Goal: Information Seeking & Learning: Understand process/instructions

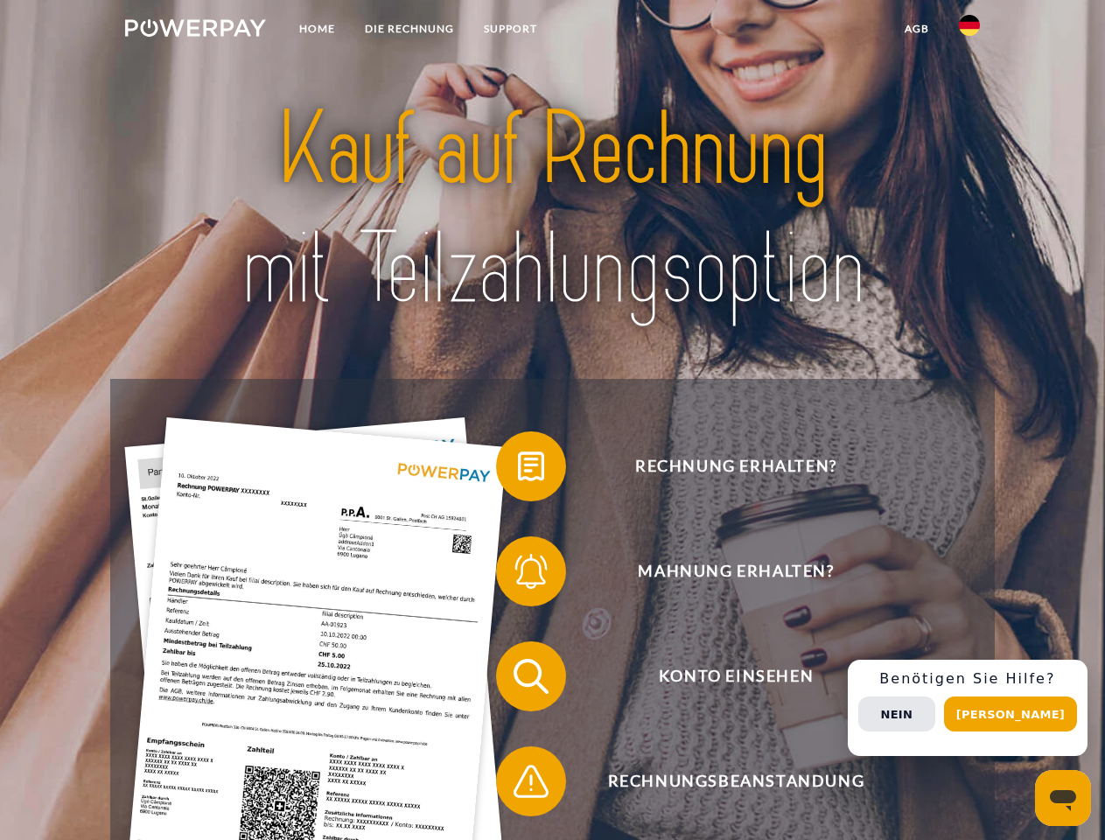
click at [195, 31] on img at bounding box center [195, 27] width 141 height 17
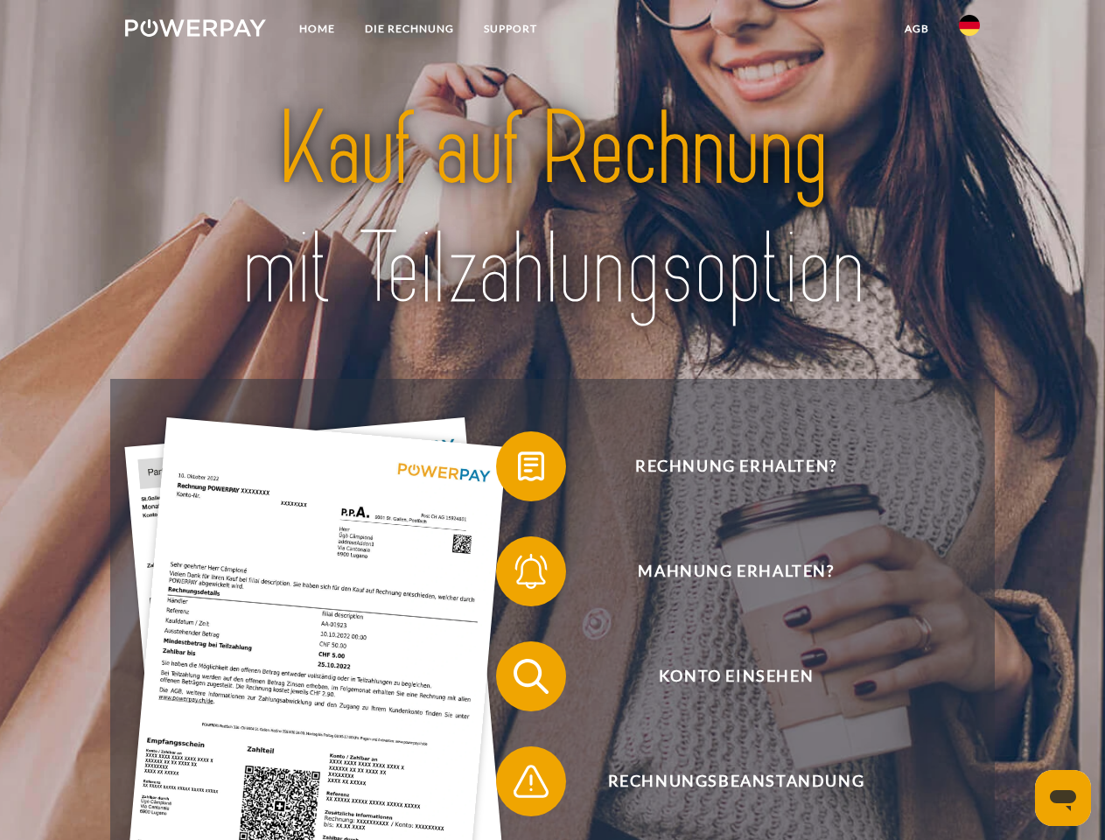
click at [969, 31] on img at bounding box center [969, 25] width 21 height 21
click at [916, 29] on link "agb" at bounding box center [916, 28] width 54 height 31
click at [518, 470] on span at bounding box center [504, 465] width 87 height 87
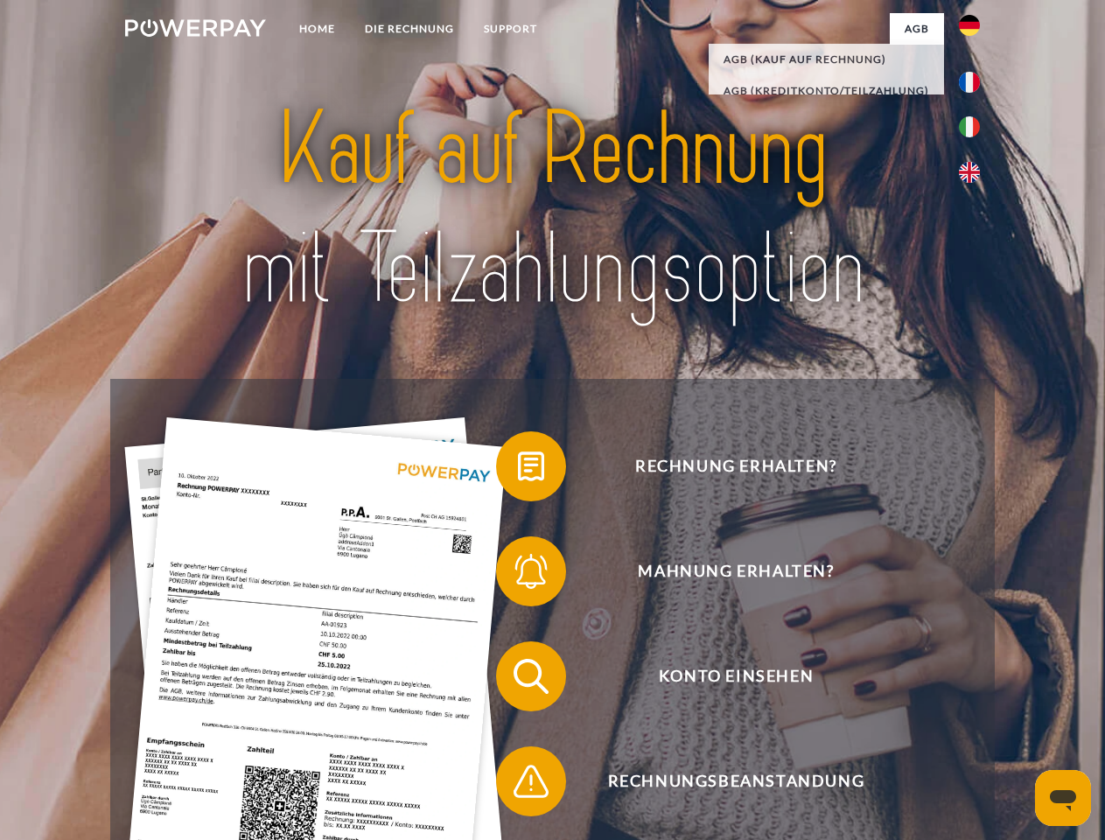
click at [518, 575] on span at bounding box center [504, 570] width 87 height 87
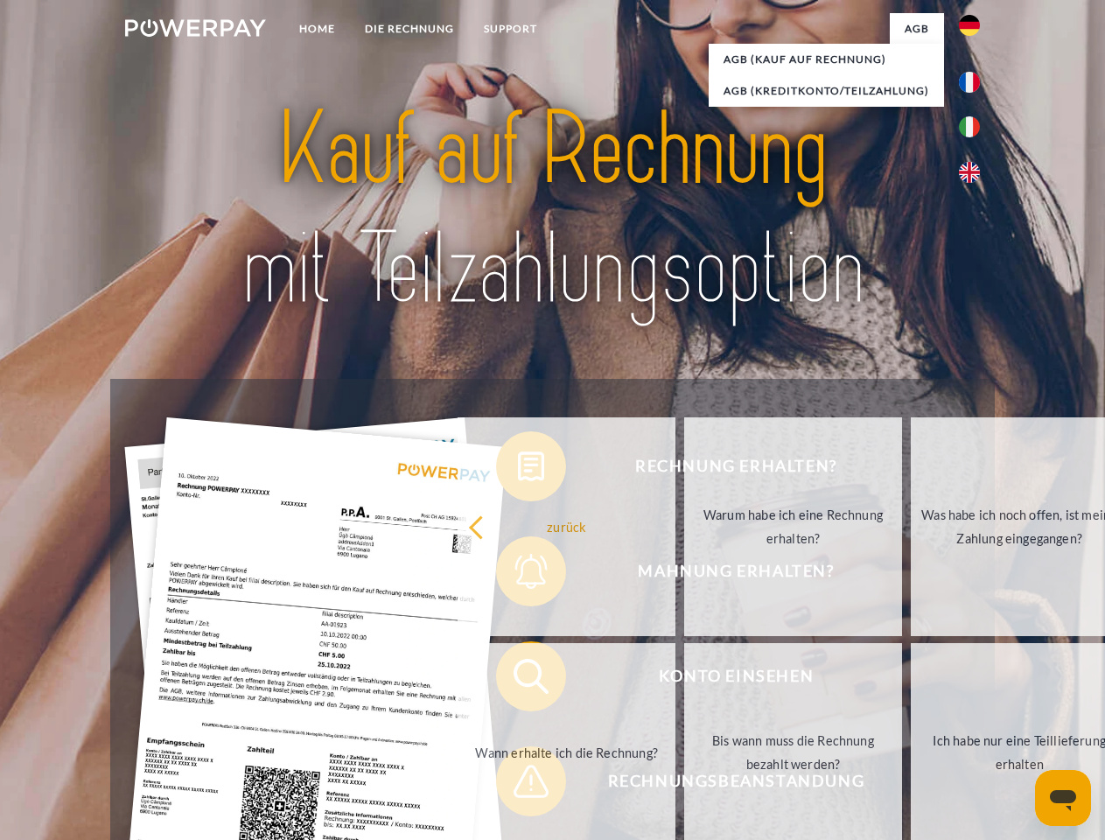
click at [684, 680] on link "Bis wann muss die Rechnung bezahlt werden?" at bounding box center [793, 752] width 218 height 219
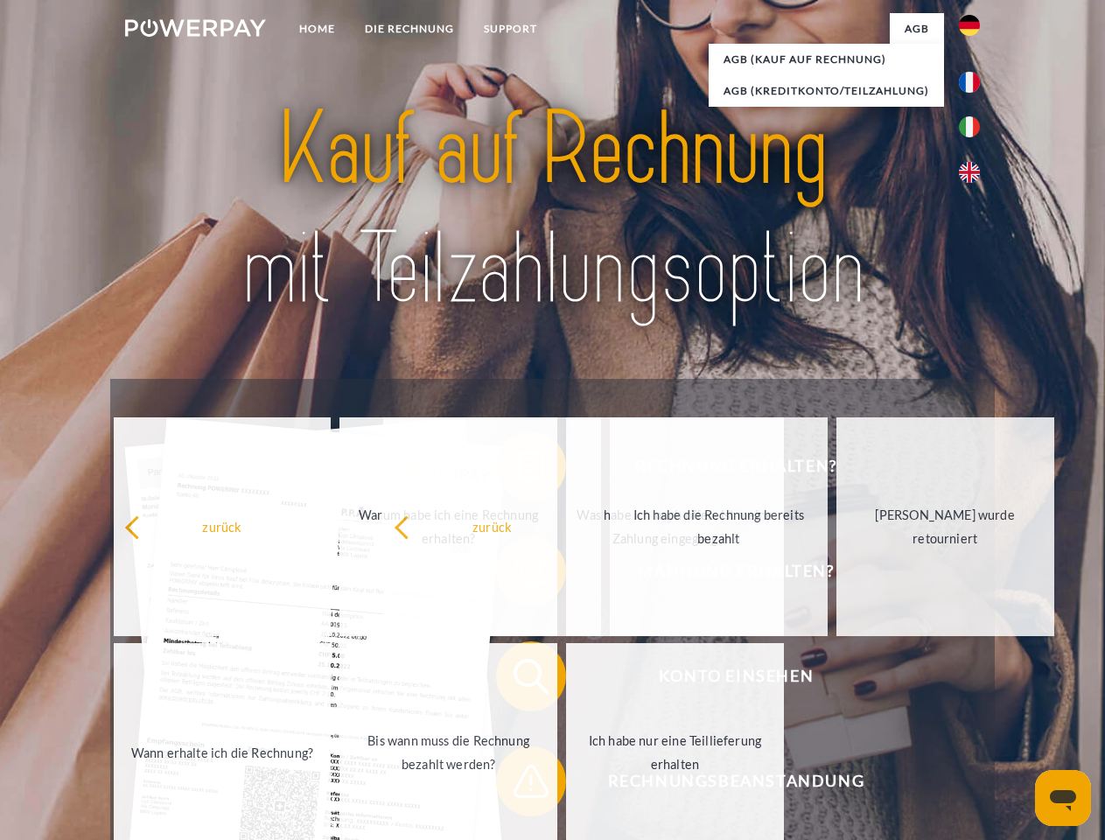
click at [518, 784] on span at bounding box center [504, 780] width 87 height 87
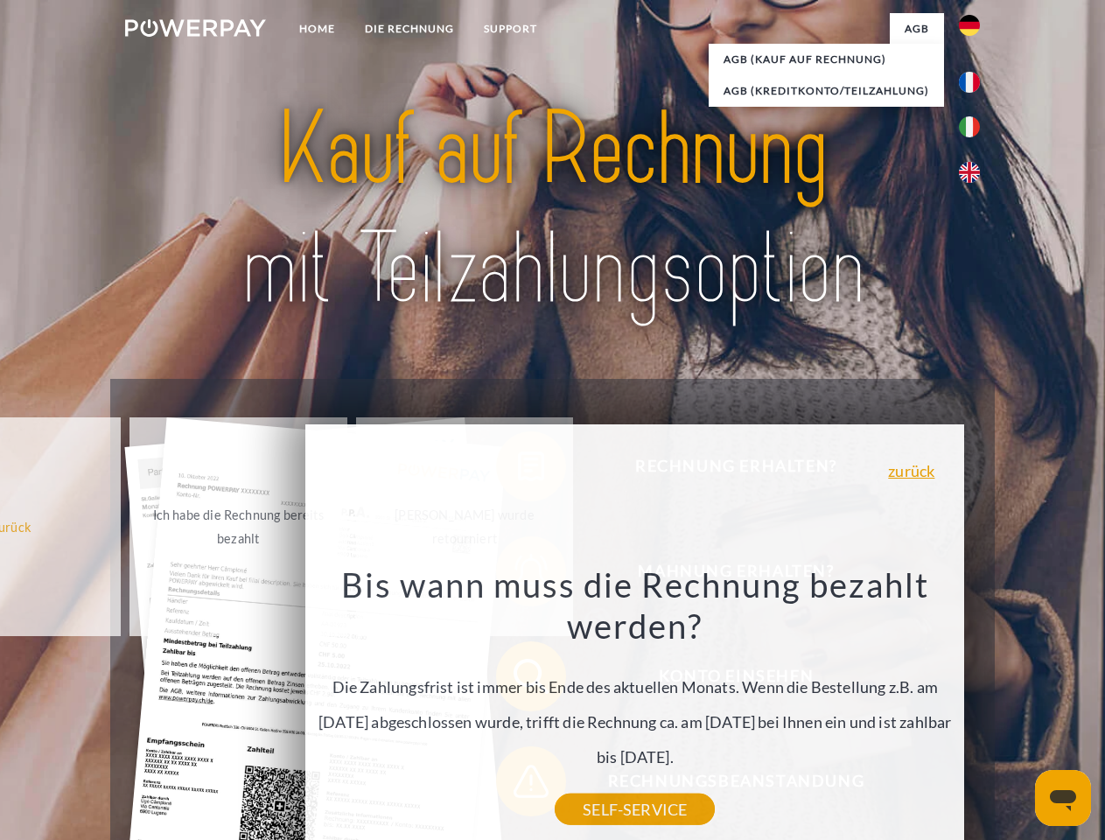
click at [973, 708] on div "Rechnung erhalten? Mahnung erhalten? Konto einsehen" at bounding box center [551, 729] width 883 height 700
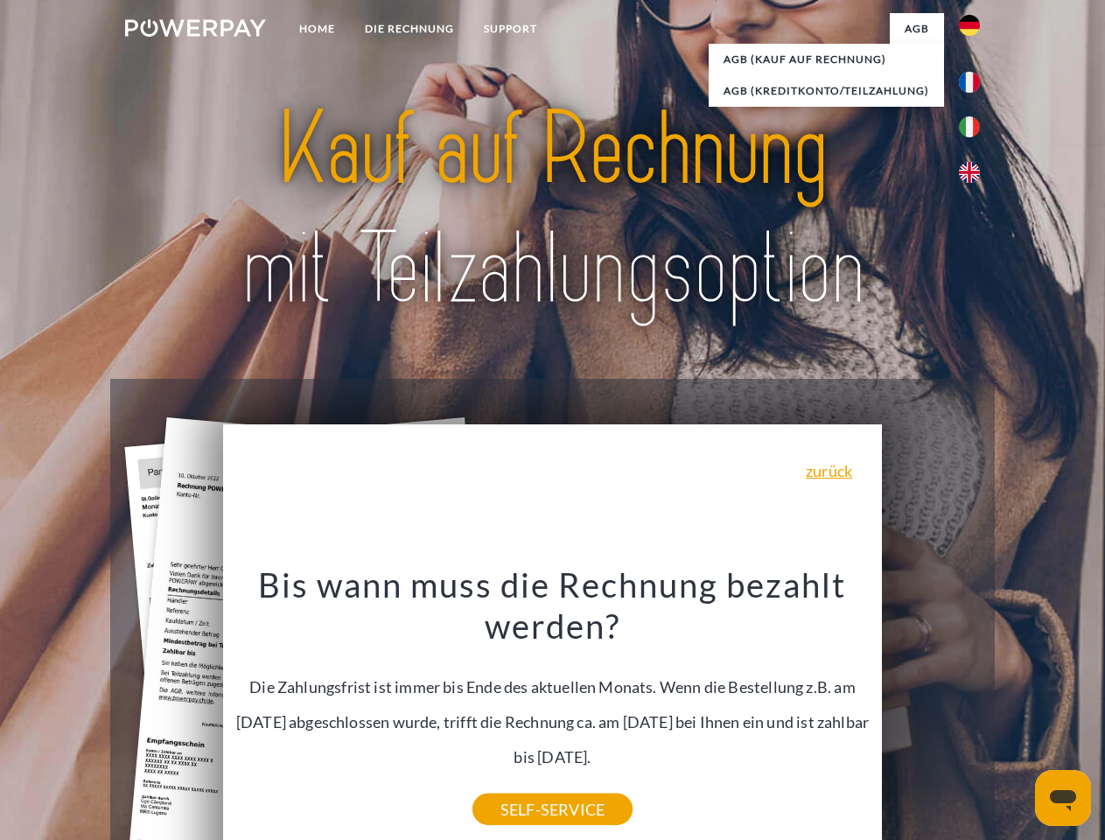
click at [931, 711] on span "Konto einsehen" at bounding box center [735, 676] width 429 height 70
click at [1016, 714] on header "Home DIE RECHNUNG SUPPORT" at bounding box center [552, 604] width 1105 height 1208
